Goal: Browse casually: Explore the website without a specific task or goal

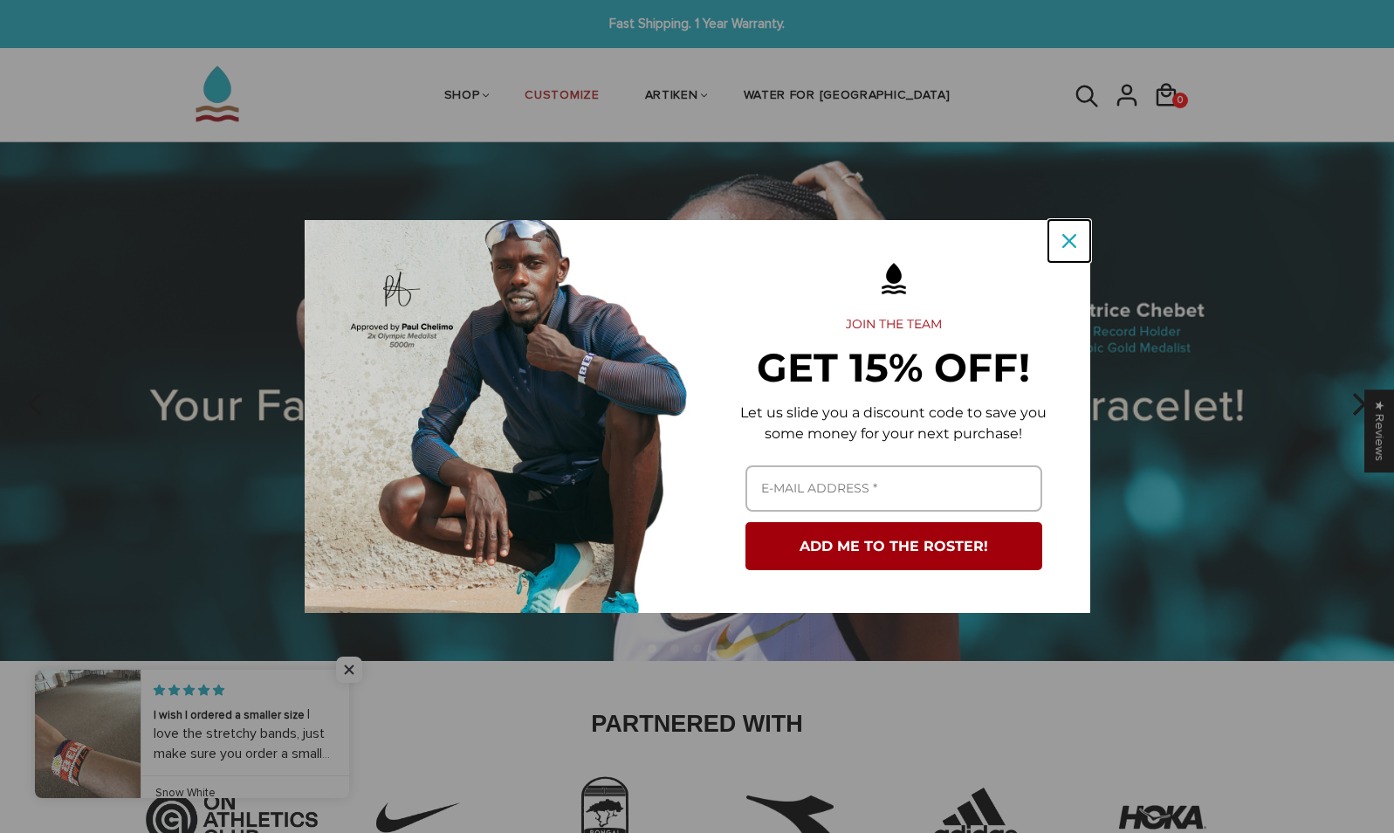
click at [1071, 244] on icon "close icon" at bounding box center [1070, 241] width 14 height 14
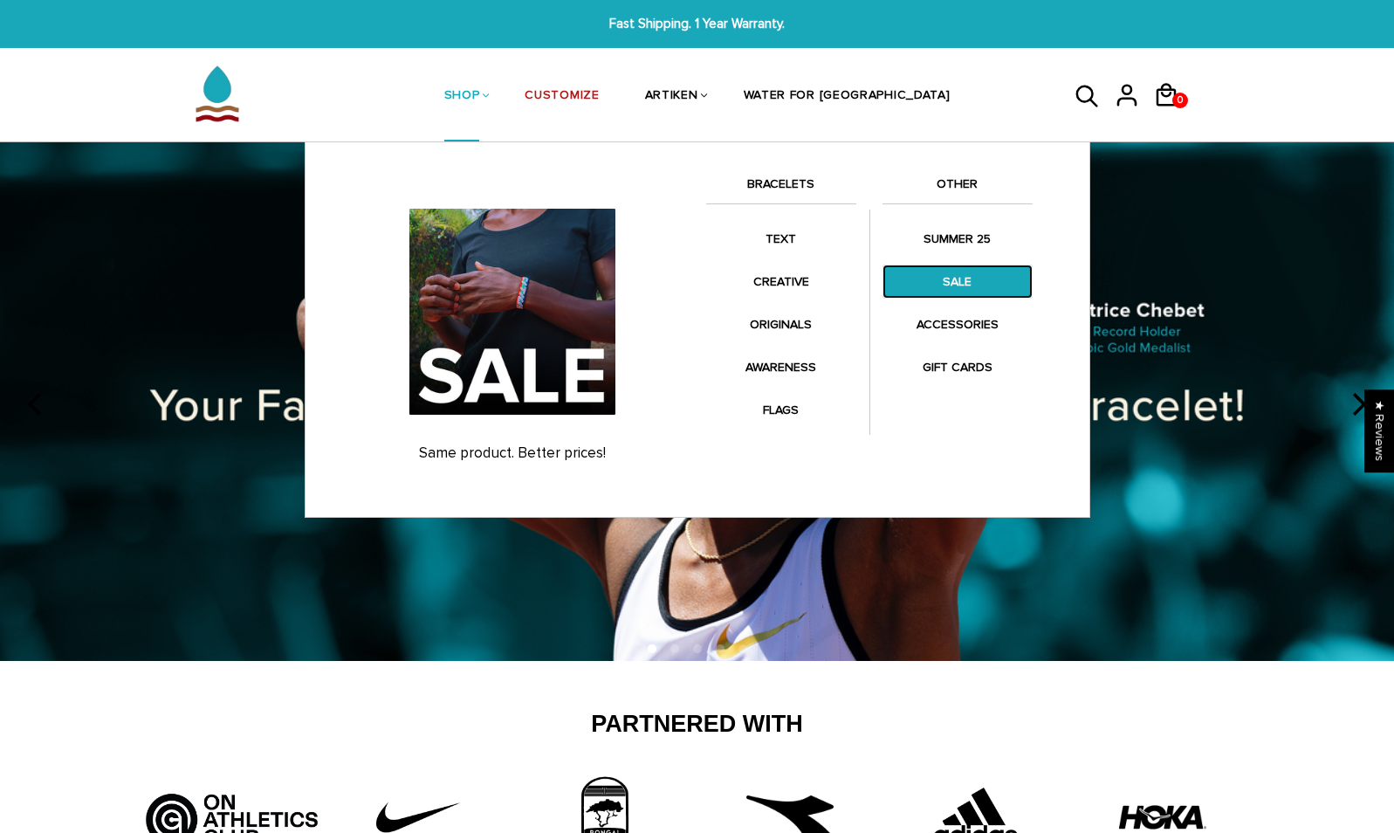
click at [939, 279] on link "SALE" at bounding box center [958, 282] width 150 height 34
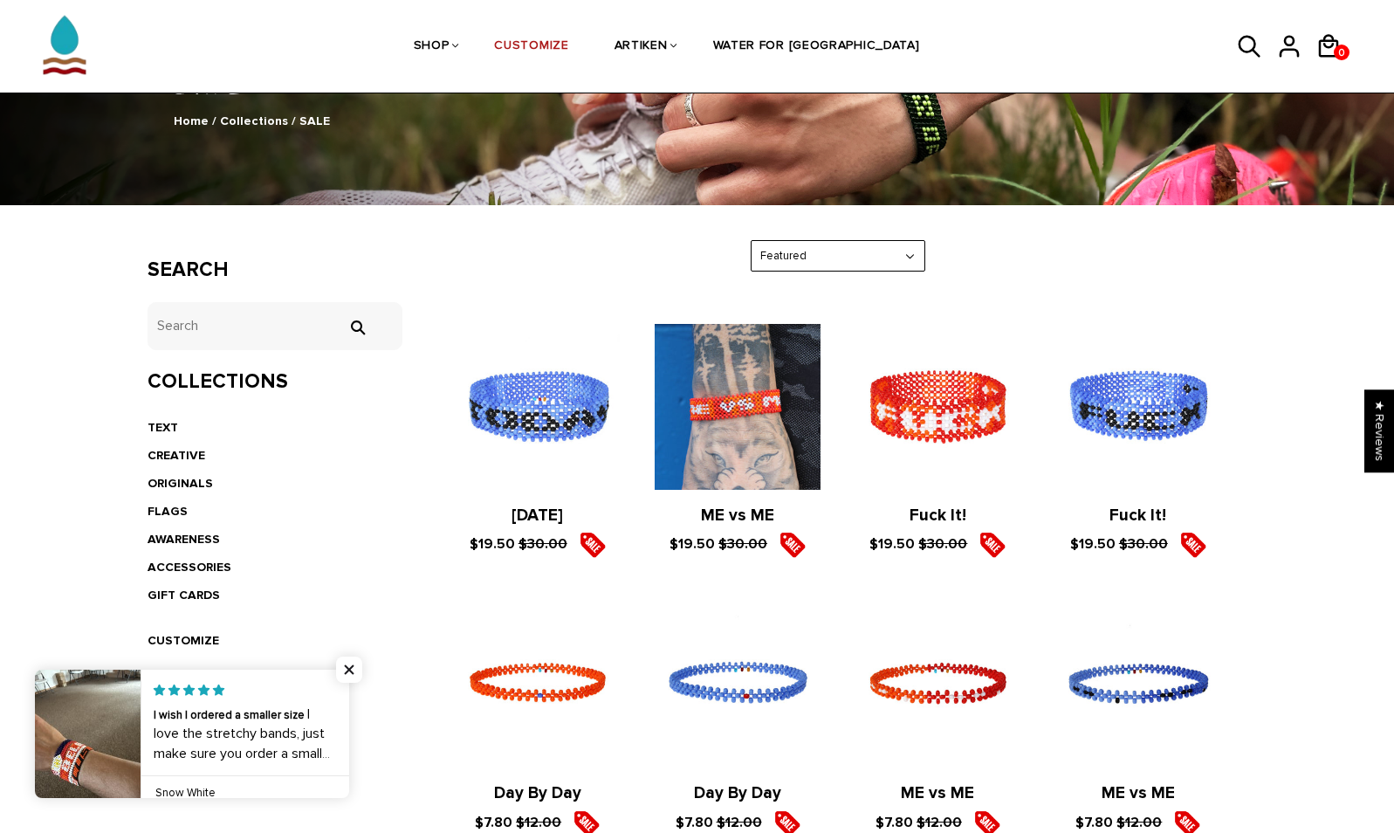
scroll to position [162, 0]
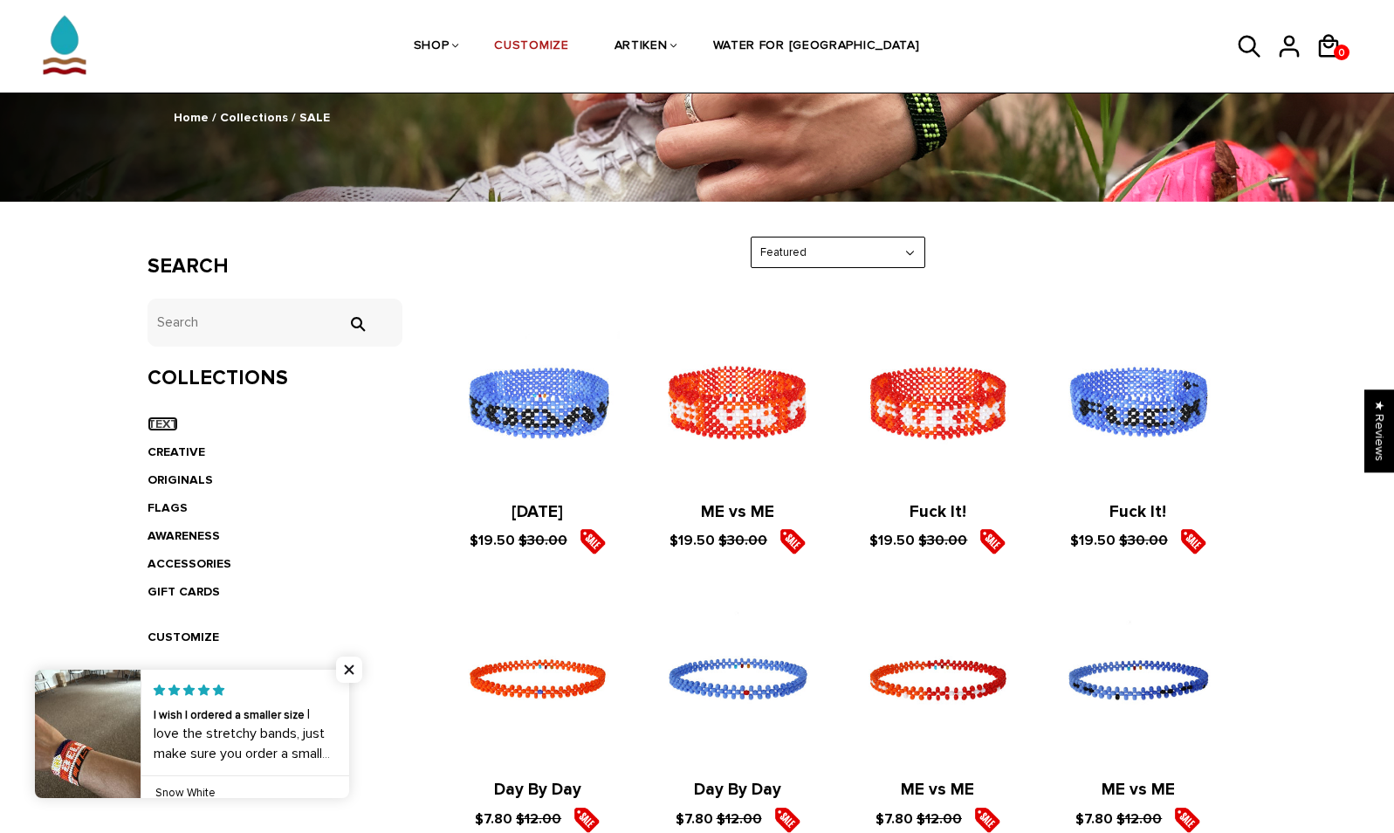
click at [161, 423] on link "TEXT" at bounding box center [163, 423] width 31 height 15
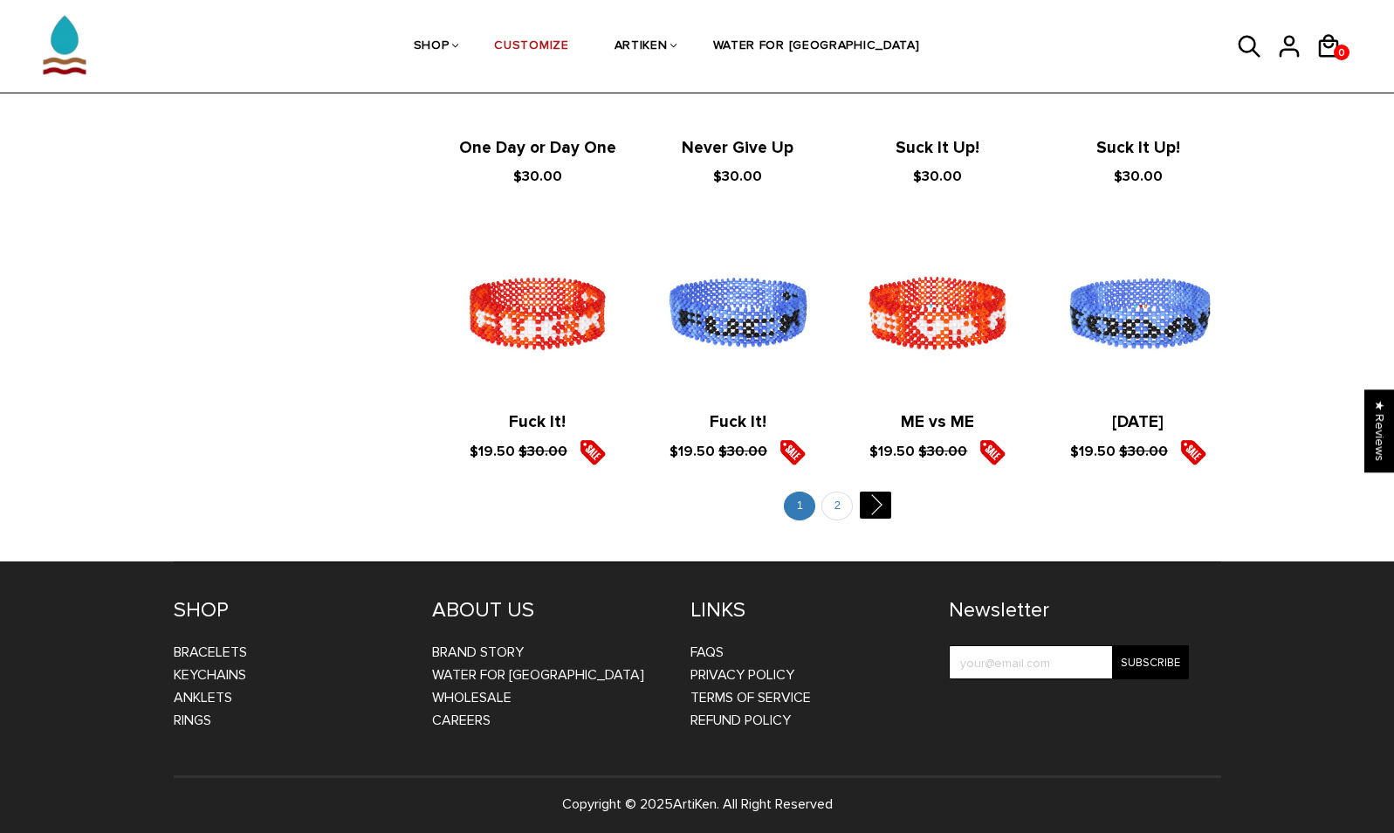
scroll to position [1903, 0]
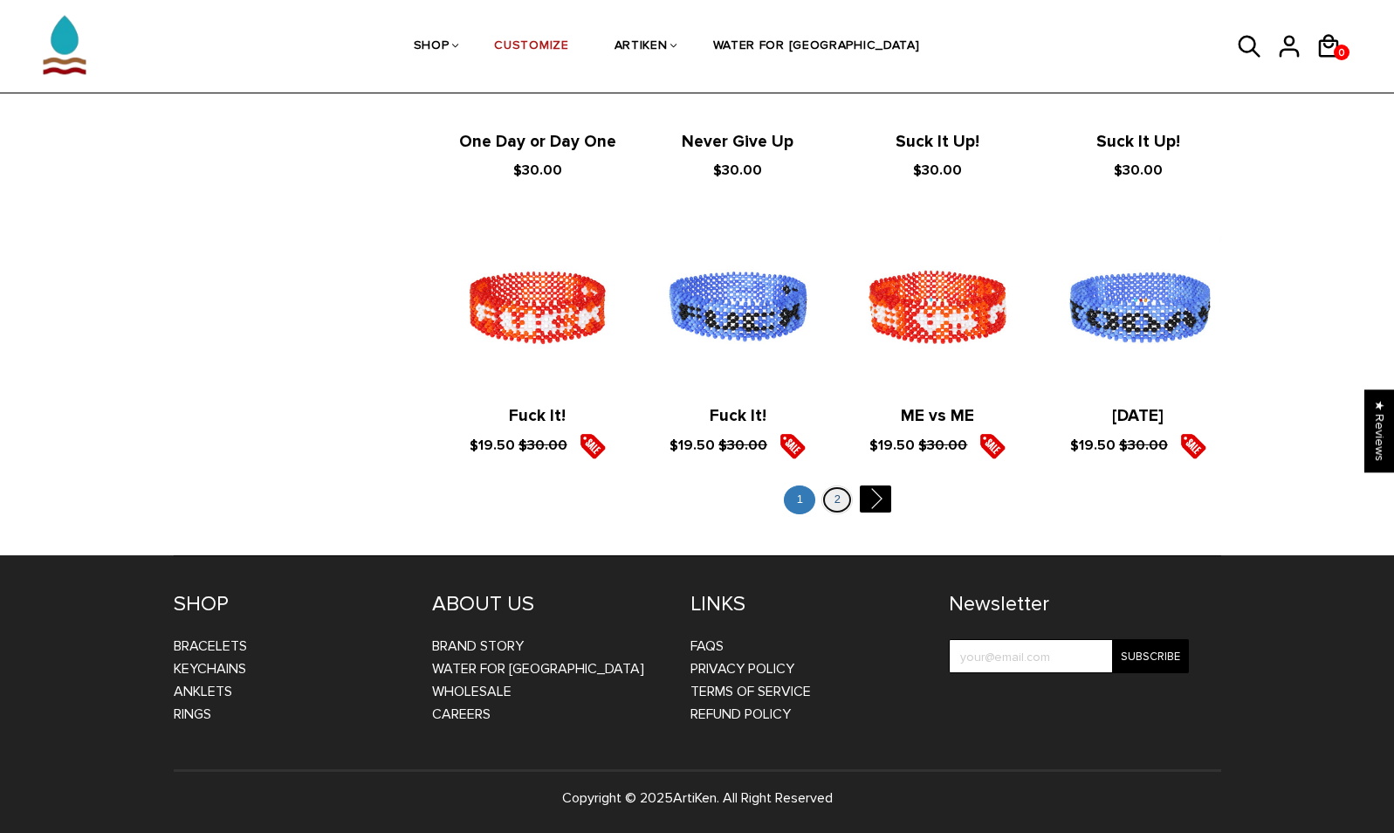
click at [838, 505] on link "2" at bounding box center [837, 499] width 31 height 29
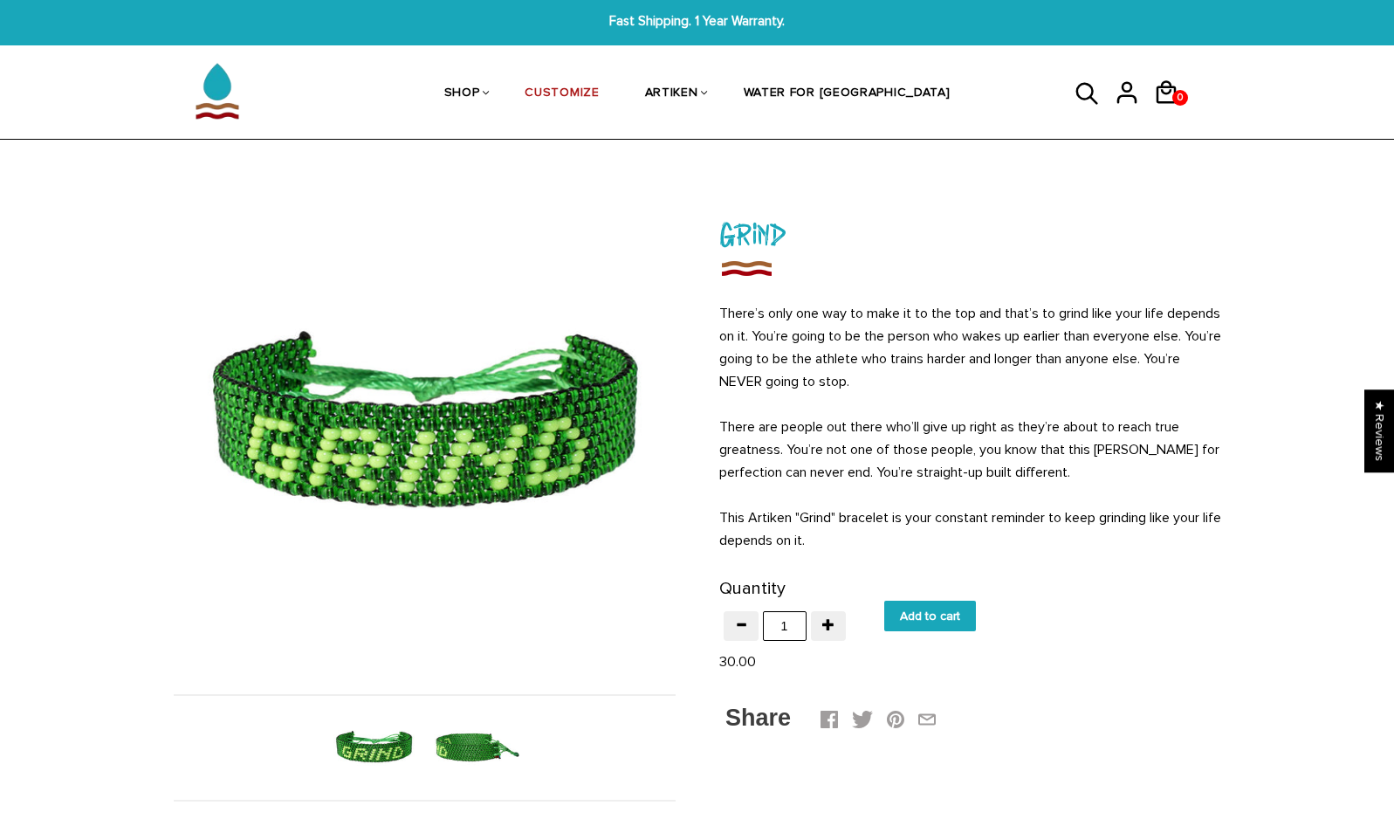
scroll to position [3, 0]
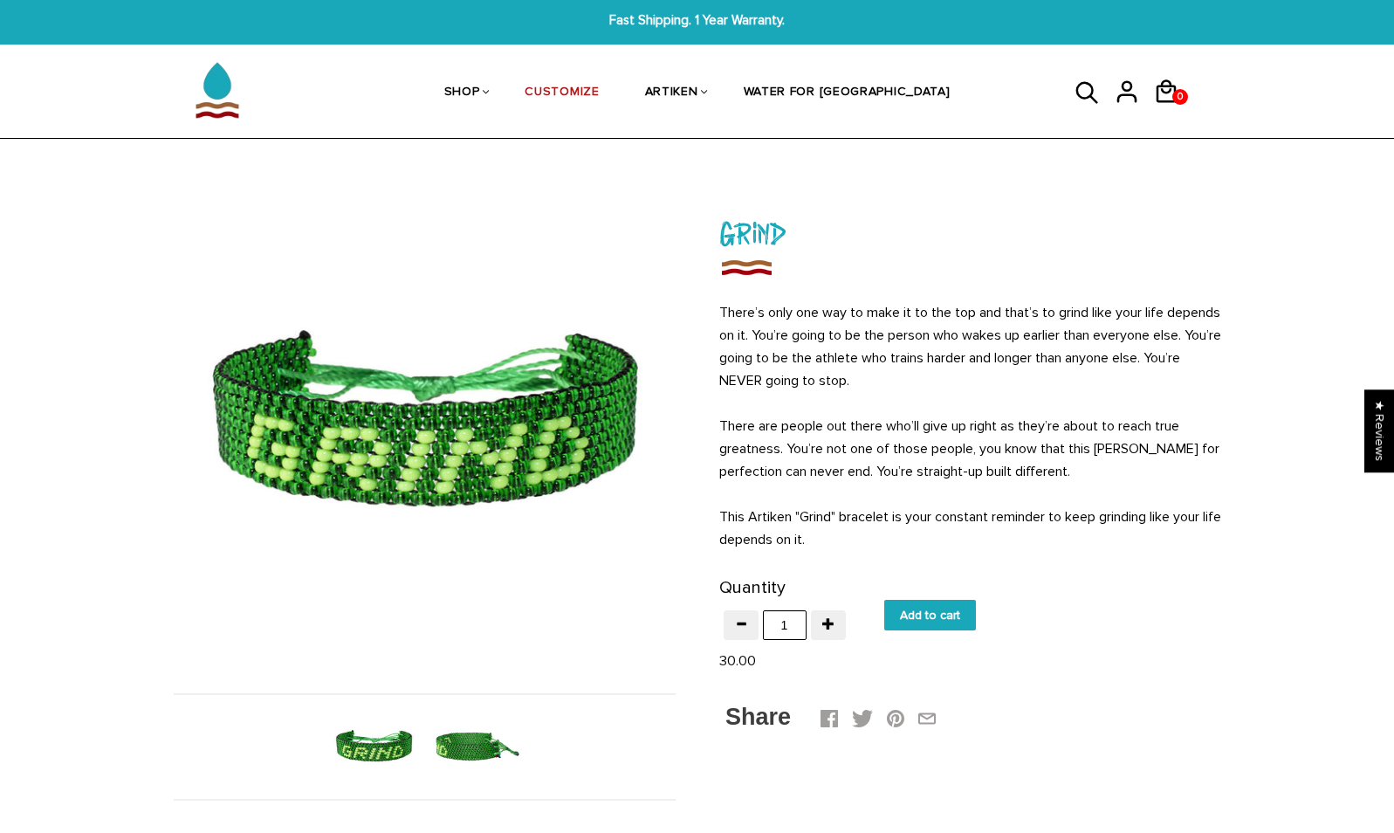
click at [436, 747] on img at bounding box center [475, 747] width 90 height 90
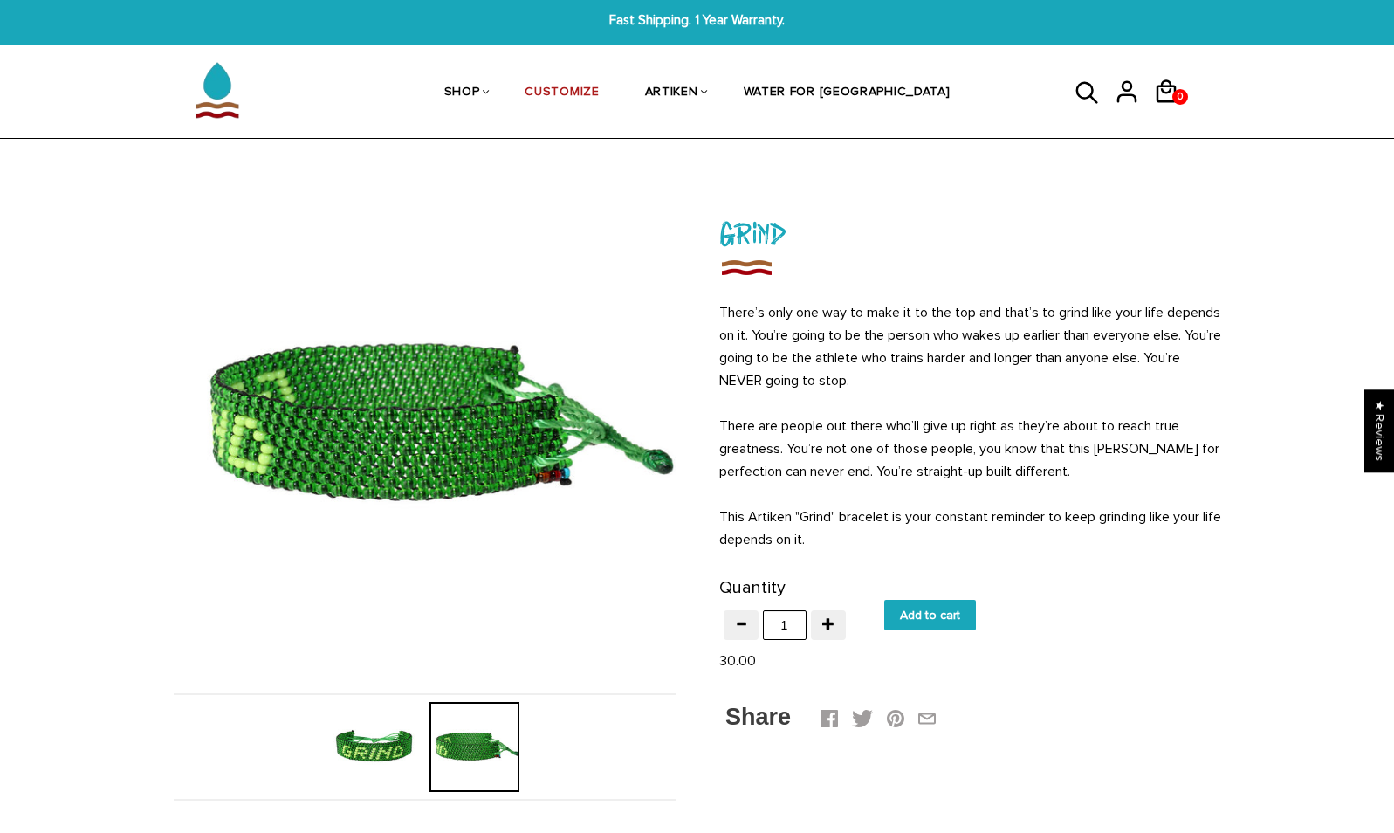
click at [356, 725] on img at bounding box center [374, 747] width 90 height 90
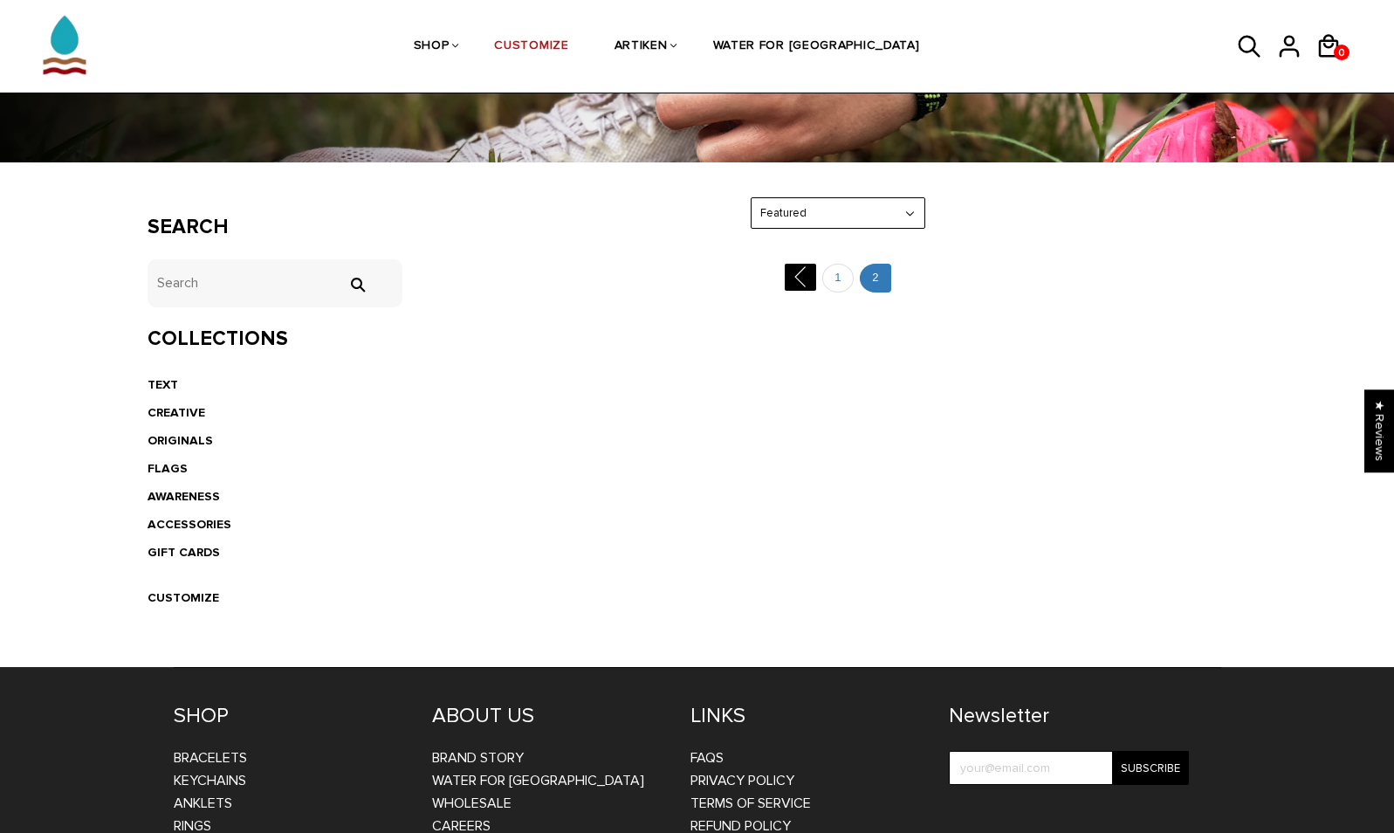
scroll to position [182, 0]
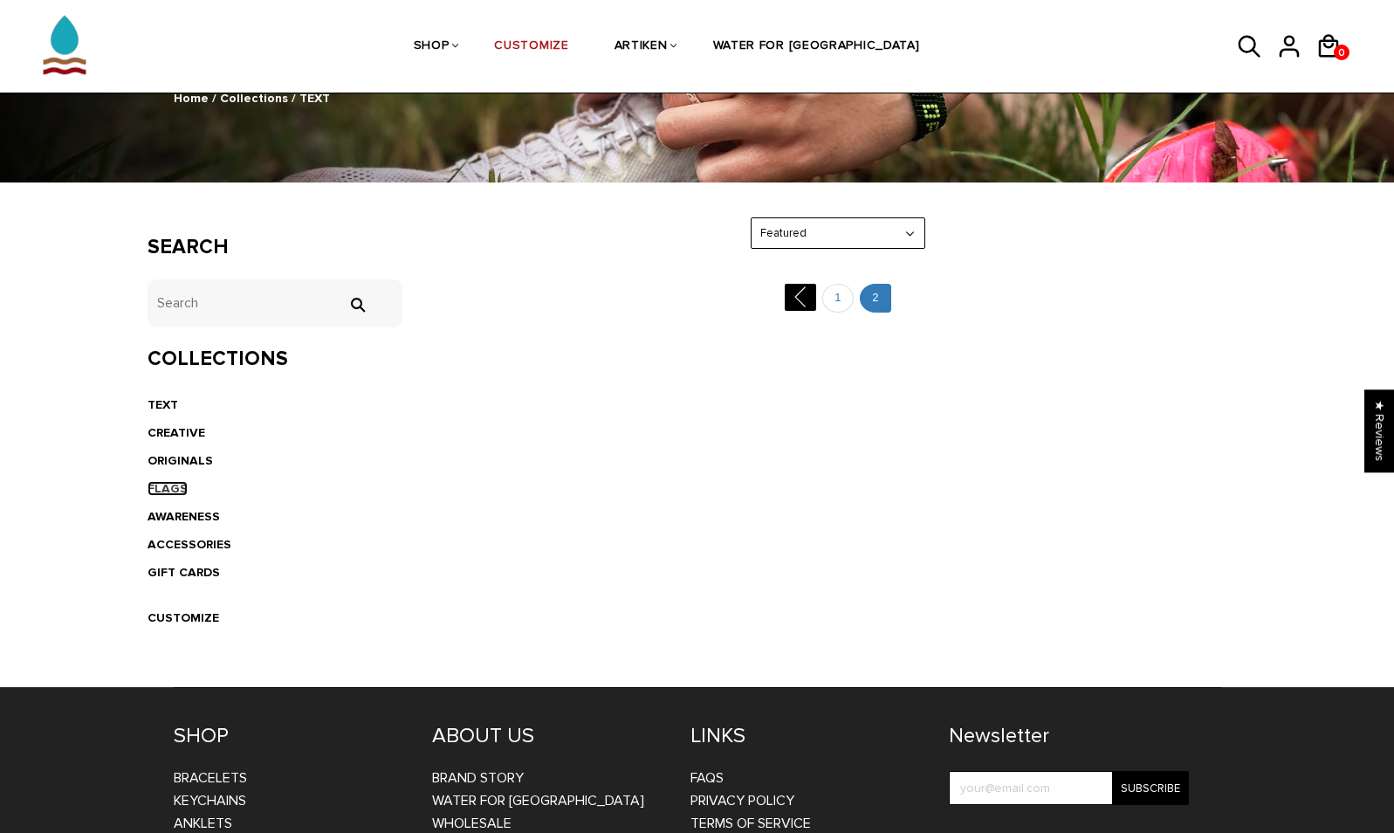
click at [165, 489] on link "FLAGS" at bounding box center [168, 488] width 40 height 15
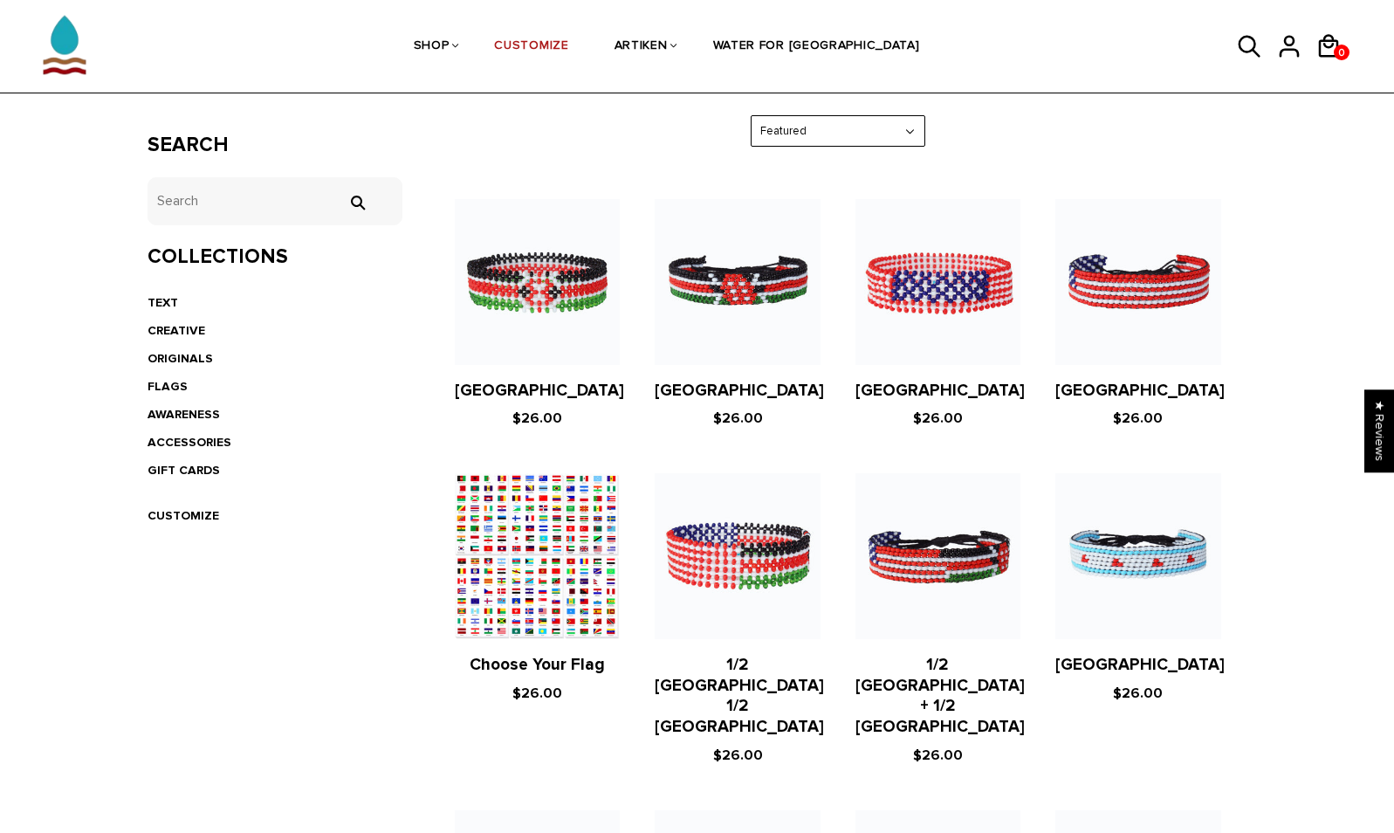
scroll to position [276, 0]
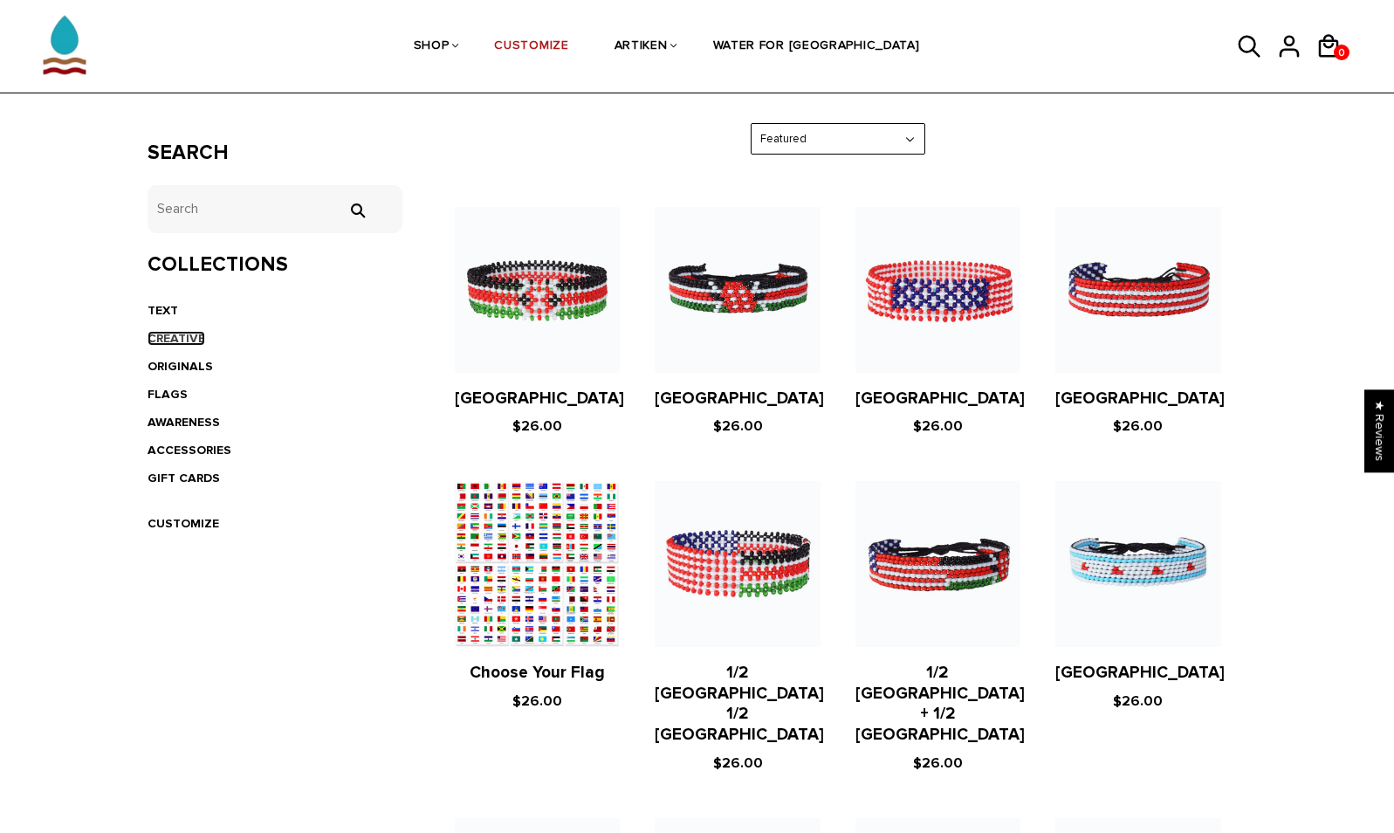
click at [182, 333] on link "CREATIVE" at bounding box center [177, 338] width 58 height 15
